Goal: Information Seeking & Learning: Learn about a topic

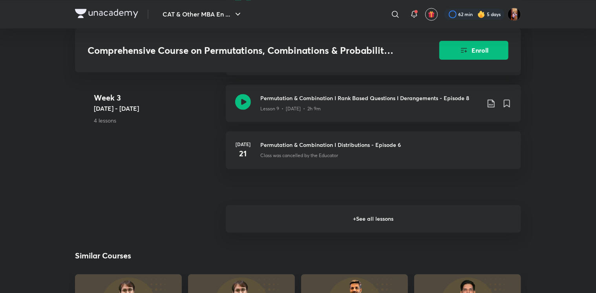
scroll to position [766, 0]
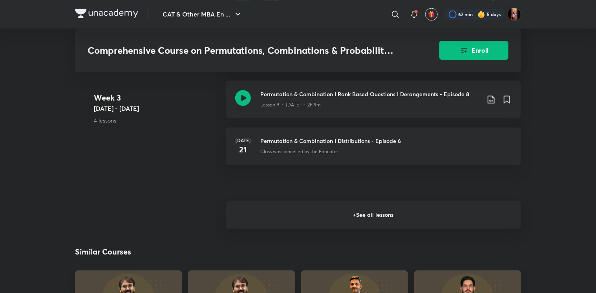
click at [286, 227] on h6 "+ See all lessons" at bounding box center [373, 214] width 295 height 27
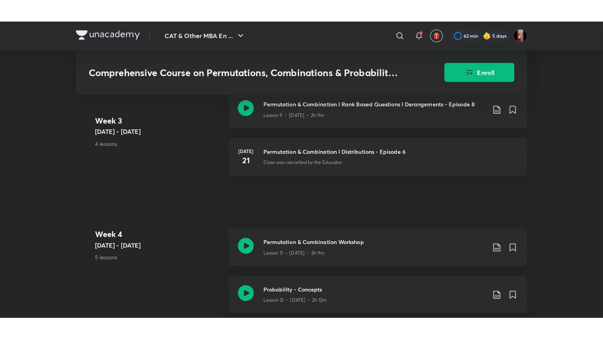
scroll to position [787, 0]
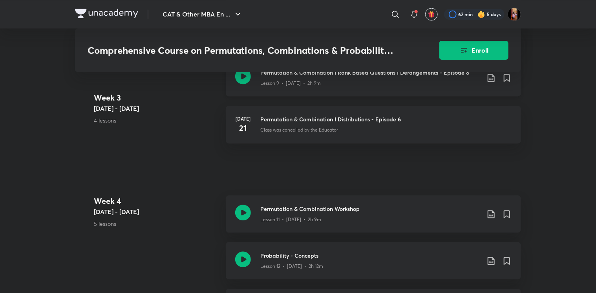
click at [308, 77] on h3 "Permutation & Combination I Rank Based Questions I Derangements - Episode 8" at bounding box center [370, 72] width 220 height 8
